Goal: Task Accomplishment & Management: Use online tool/utility

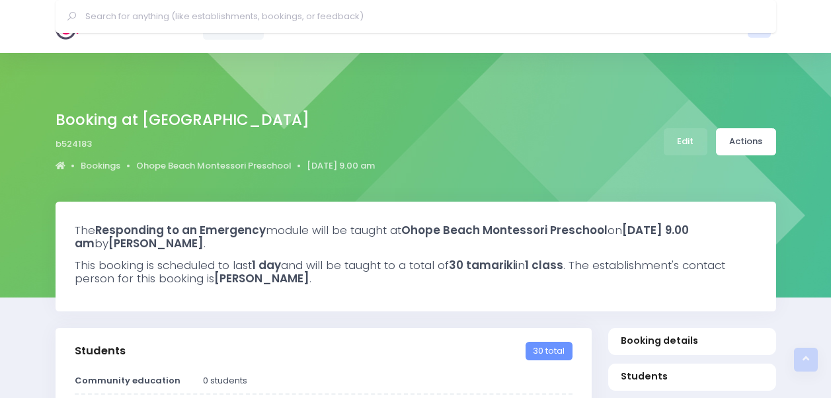
select select "5"
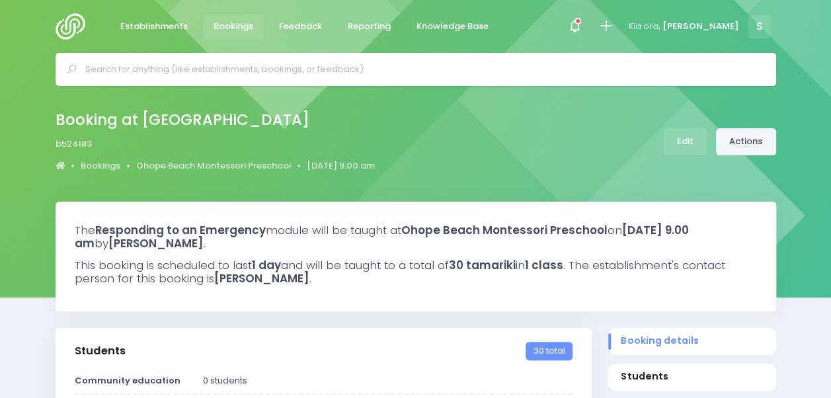
click at [740, 135] on link "Actions" at bounding box center [746, 141] width 60 height 27
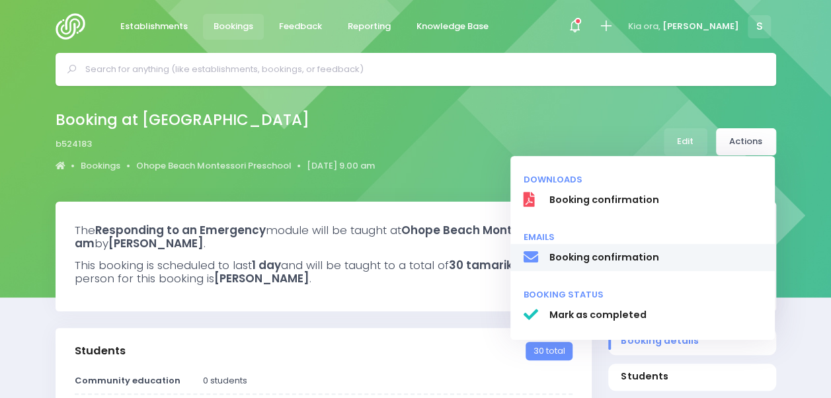
click at [607, 263] on span "Booking confirmation" at bounding box center [654, 257] width 213 height 14
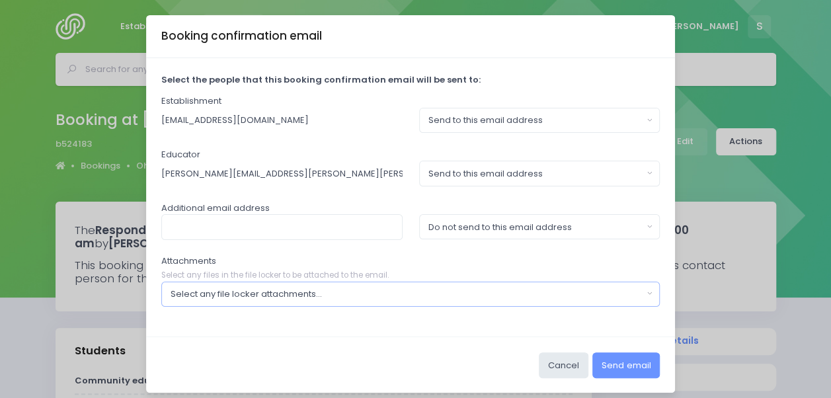
click at [376, 293] on div "Select any file locker attachments..." at bounding box center [406, 293] width 472 height 13
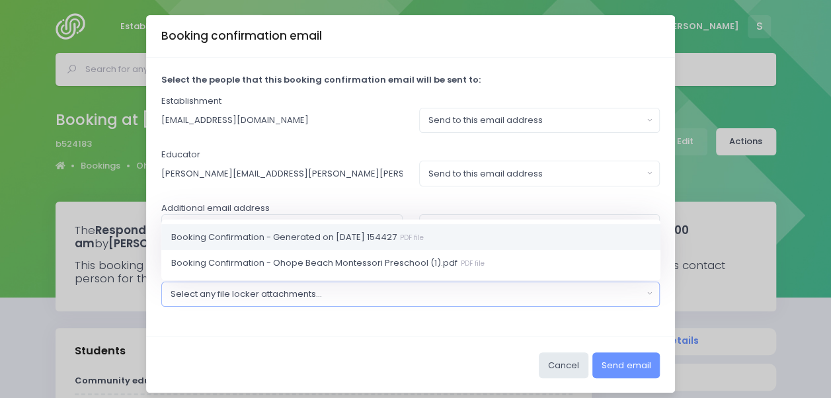
click at [383, 233] on span "Booking Confirmation - Generated on 2025-09-10 154427 PDF file" at bounding box center [297, 236] width 252 height 13
select select "11248"
click at [621, 361] on button "Send email" at bounding box center [625, 364] width 67 height 25
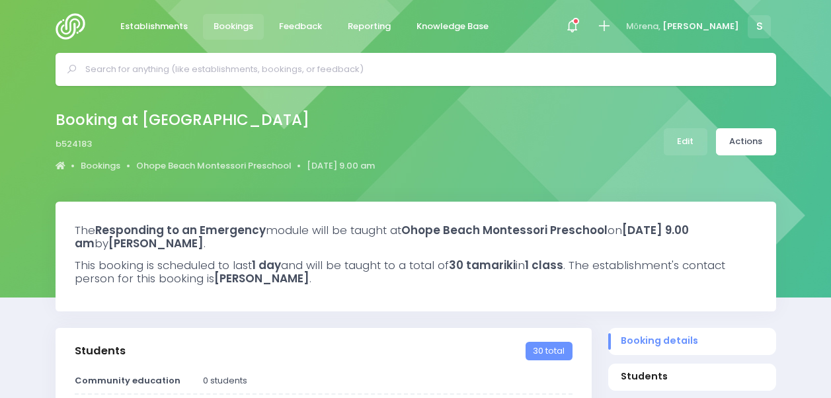
select select "5"
click at [735, 149] on link "Actions" at bounding box center [746, 141] width 60 height 27
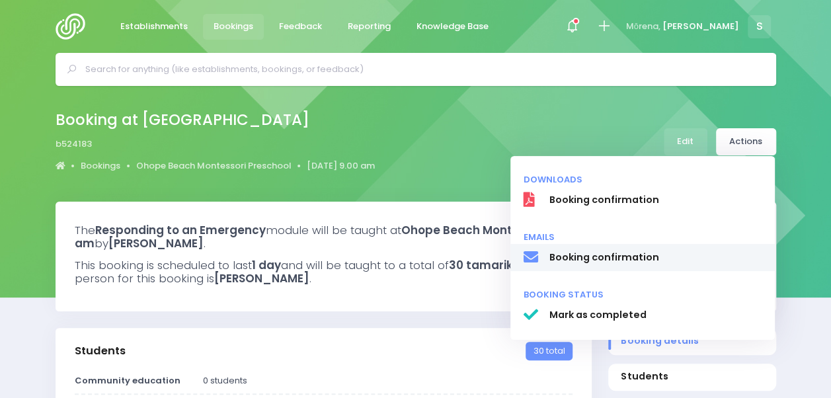
click at [586, 252] on span "Booking confirmation" at bounding box center [654, 257] width 213 height 14
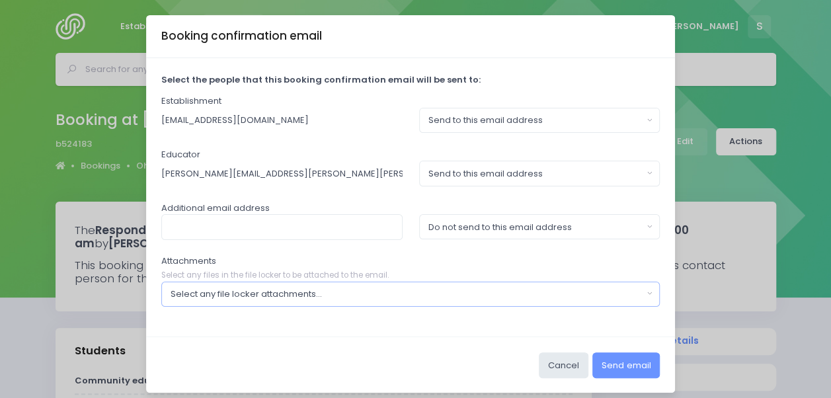
click at [295, 289] on div "Select any file locker attachments..." at bounding box center [406, 293] width 472 height 13
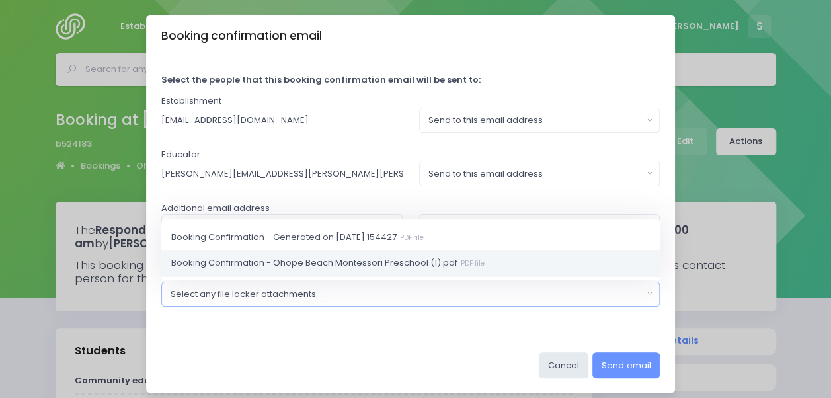
click at [304, 258] on span "Booking Confirmation - Ohope Beach Montessori Preschool (1).pdf PDF file" at bounding box center [327, 262] width 313 height 13
select select "11249"
click at [619, 360] on button "Send email" at bounding box center [625, 364] width 67 height 25
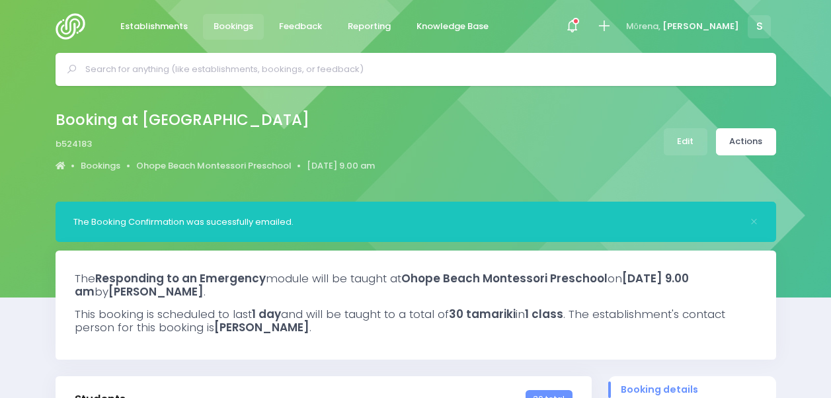
select select "5"
